Goal: Navigation & Orientation: Find specific page/section

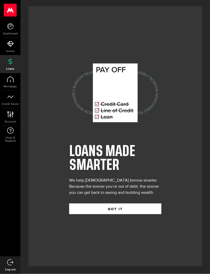
scroll to position [16, 0]
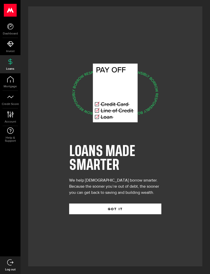
click at [146, 204] on button "GOT IT" at bounding box center [115, 209] width 92 height 11
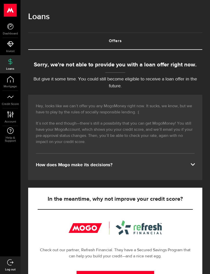
scroll to position [4, 0]
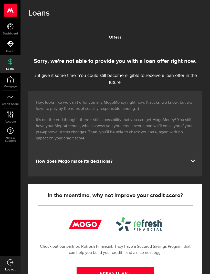
click at [144, 202] on div "In the meantime, why not improve your credit score? Check out our partner, Refr…" at bounding box center [115, 269] width 174 height 171
click at [1, 106] on link "Credit Score" at bounding box center [10, 99] width 20 height 17
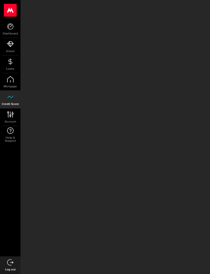
click at [11, 120] on span "Account" at bounding box center [10, 121] width 20 height 3
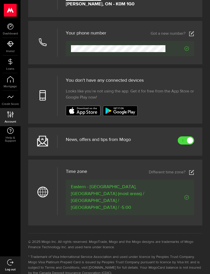
scroll to position [130, 0]
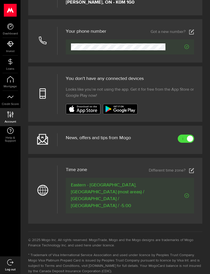
click at [14, 99] on link "Credit Score" at bounding box center [10, 99] width 20 height 17
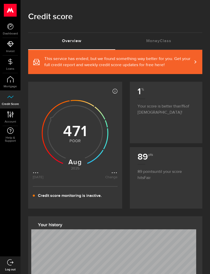
click at [5, 27] on link "Dashboard" at bounding box center [10, 28] width 20 height 17
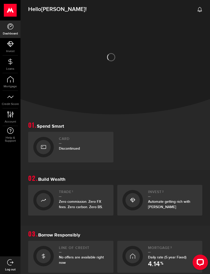
click at [11, 68] on span "Loans" at bounding box center [10, 68] width 20 height 3
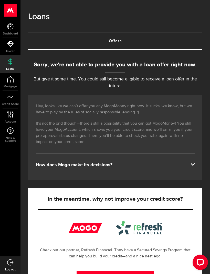
click at [10, 64] on icon at bounding box center [10, 62] width 6 height 6
